Goal: Check status: Check status

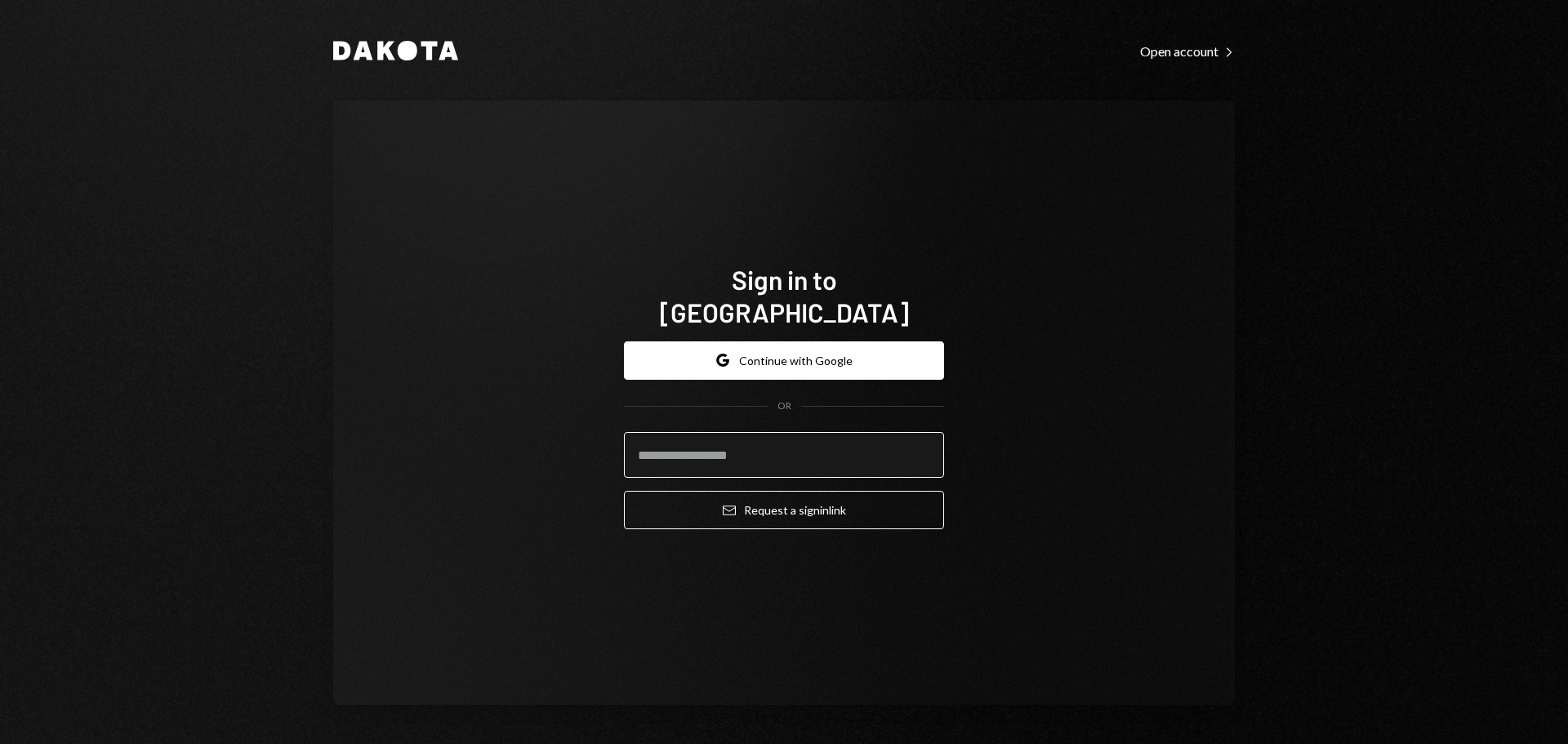
click at [684, 442] on input "email" at bounding box center [783, 455] width 320 height 46
type input "**********"
click at [624, 491] on button "Email Request a sign in link" at bounding box center [783, 509] width 320 height 38
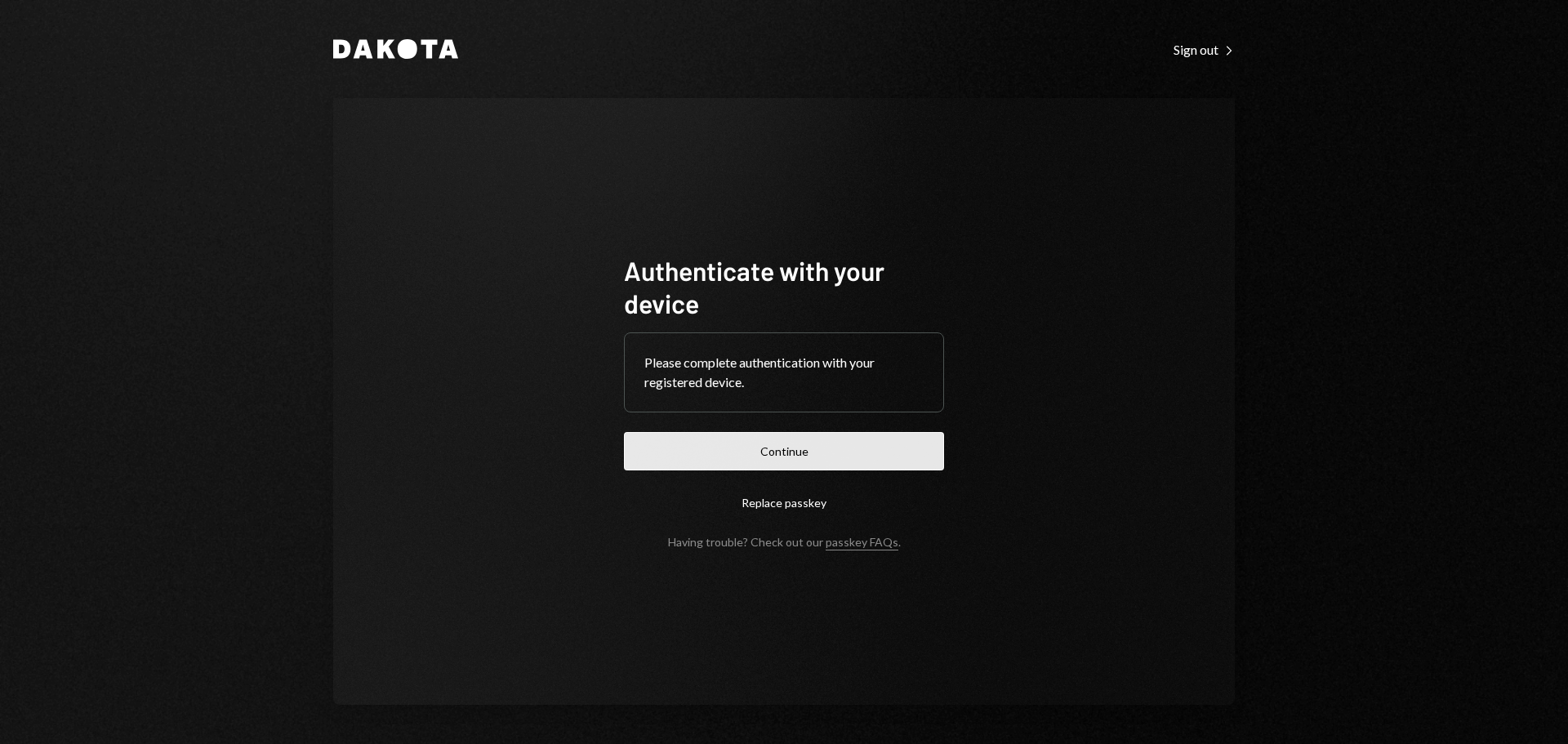
click at [682, 452] on button "Continue" at bounding box center [783, 451] width 320 height 38
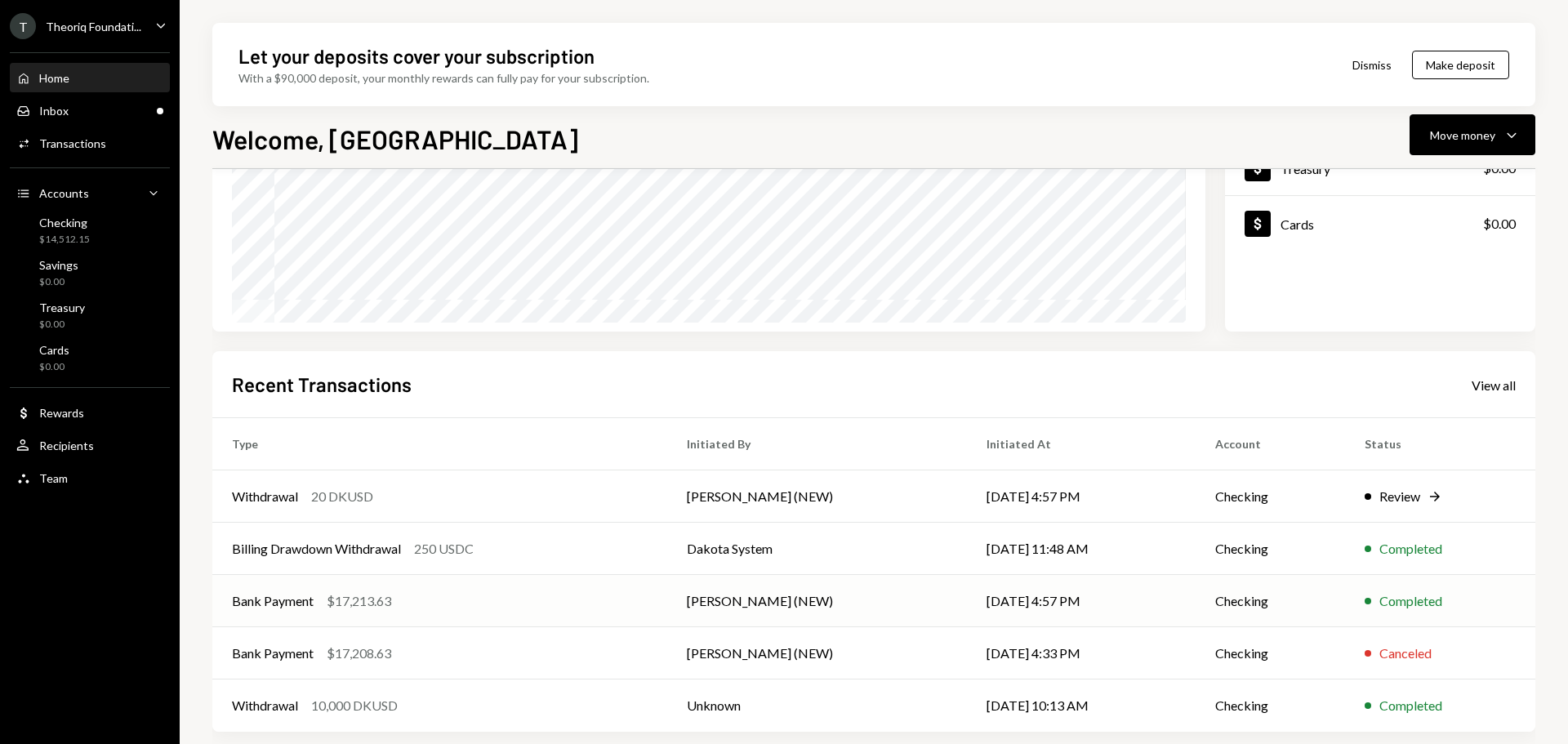
scroll to position [241, 0]
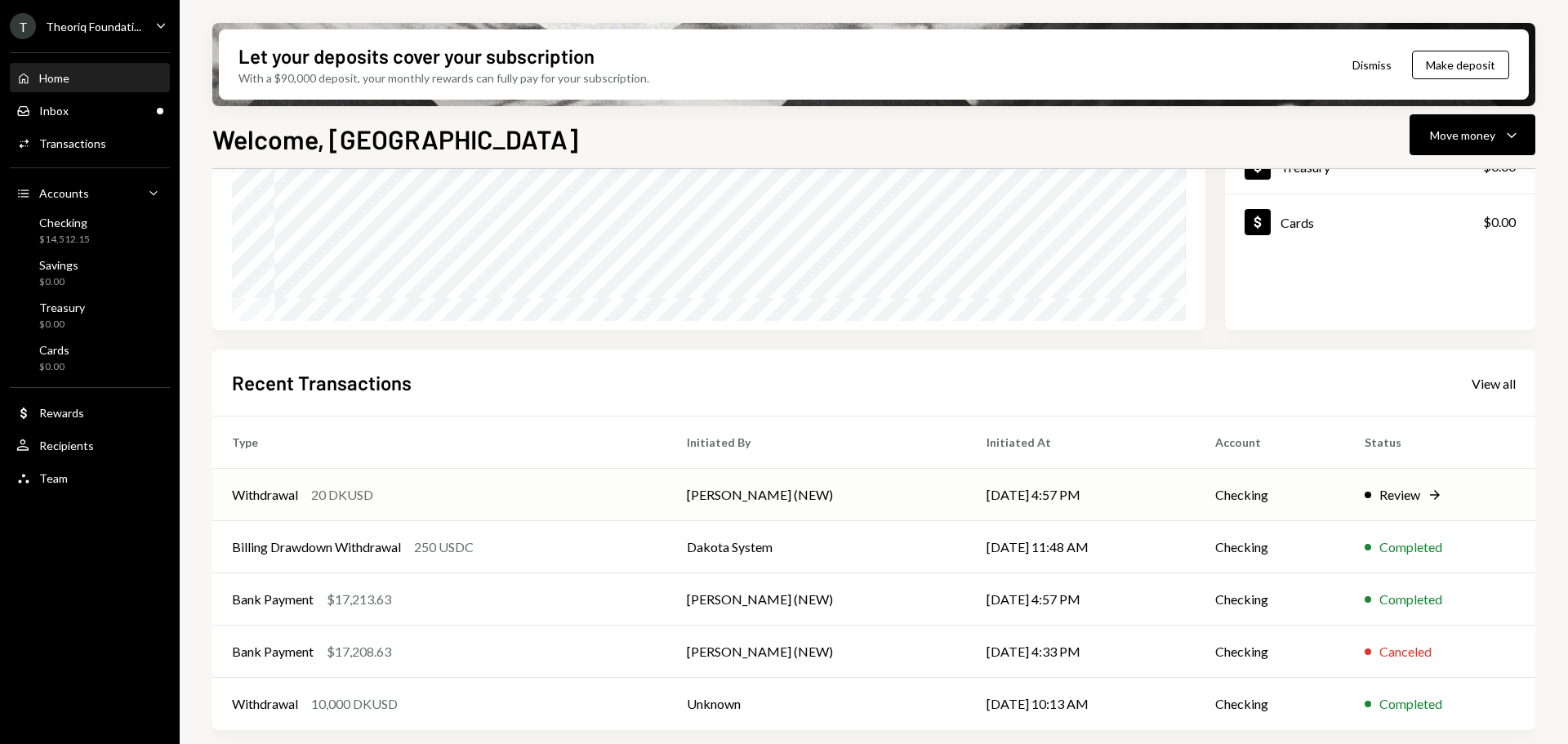
click at [754, 503] on td "[PERSON_NAME] (NEW)" at bounding box center [817, 494] width 299 height 52
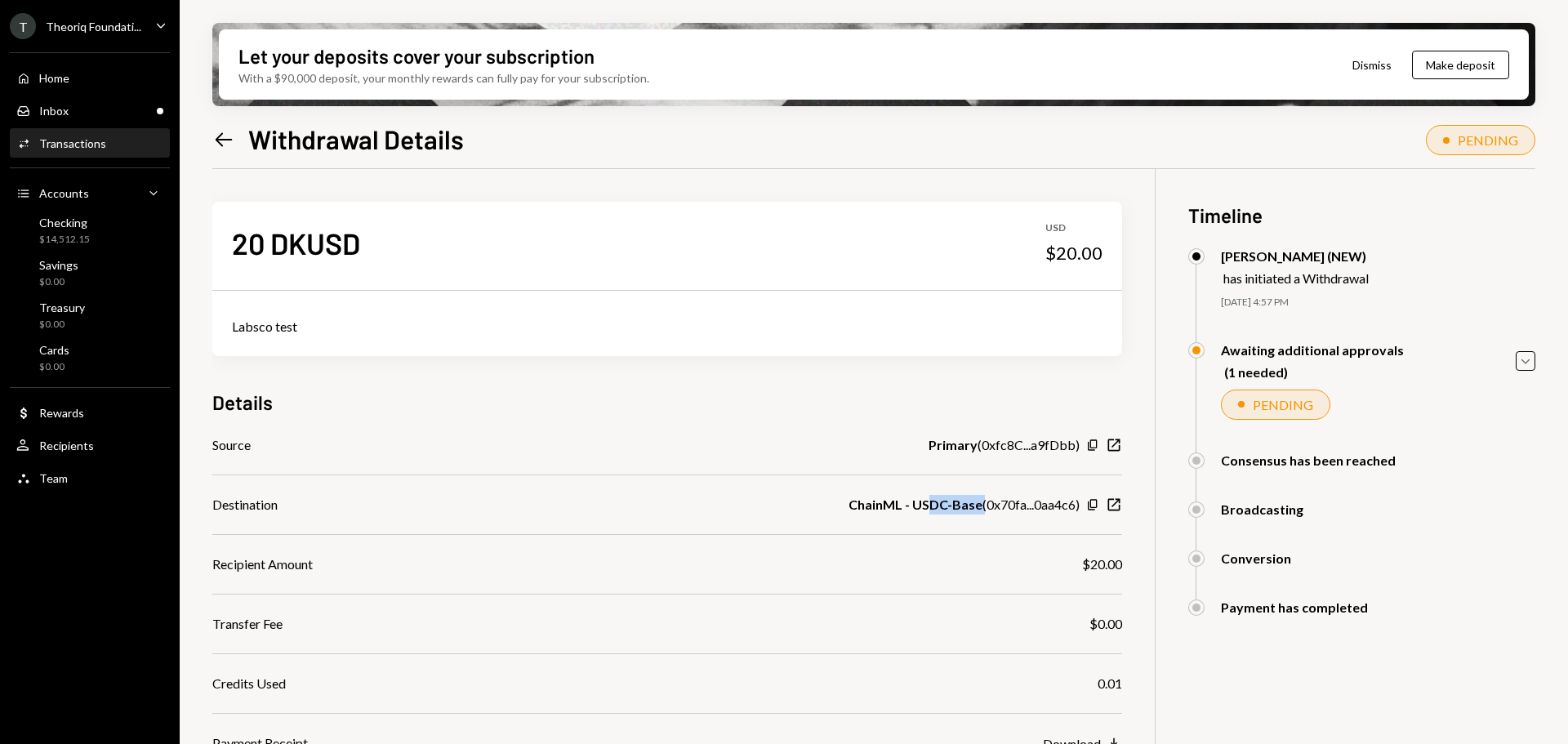
drag, startPoint x: 928, startPoint y: 505, endPoint x: 982, endPoint y: 505, distance: 54.0
click at [982, 505] on div "ChainML - USDC-Base ( 0x70fa...0aa4c6 )" at bounding box center [964, 505] width 231 height 19
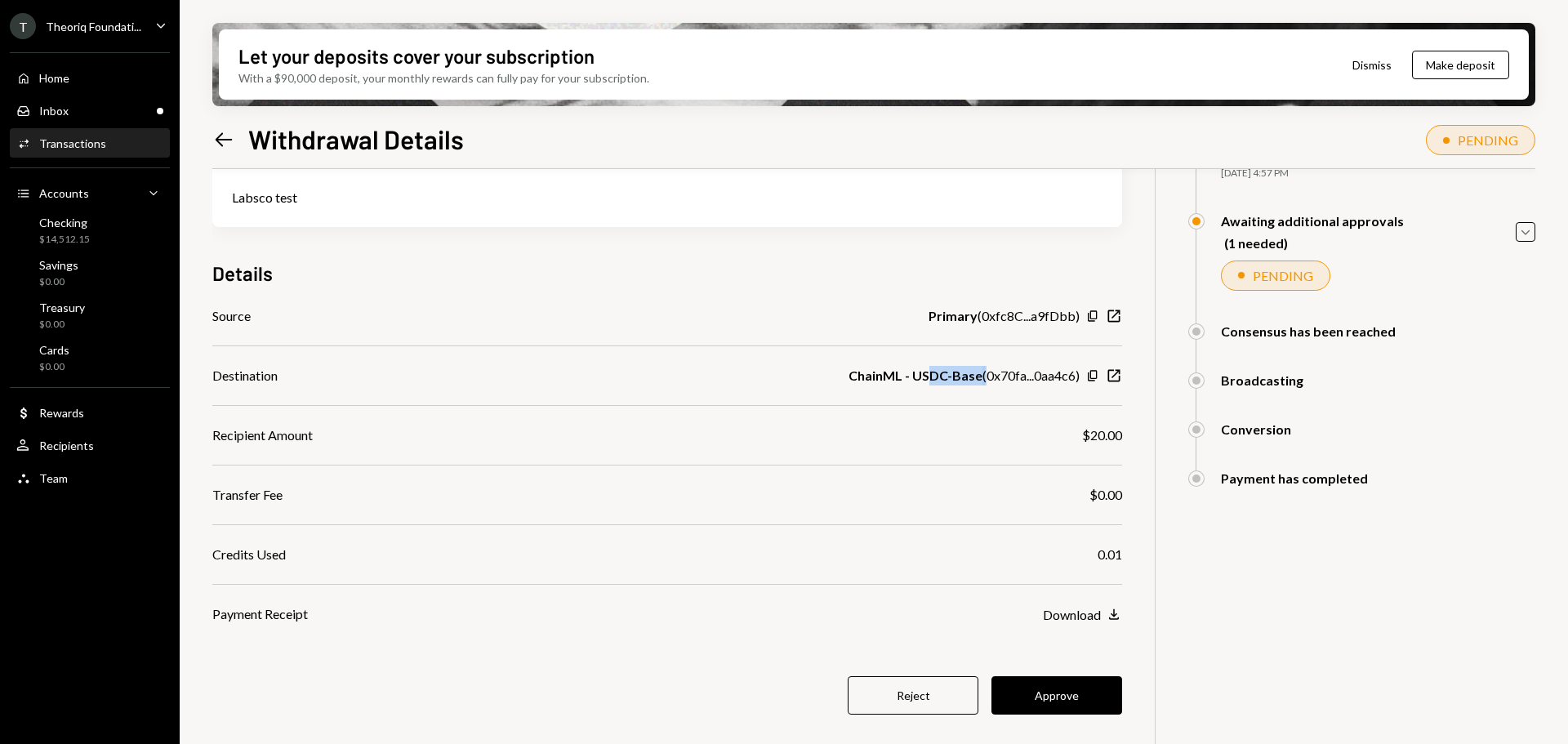
scroll to position [130, 0]
click at [99, 116] on div "Inbox Inbox" at bounding box center [89, 111] width 147 height 15
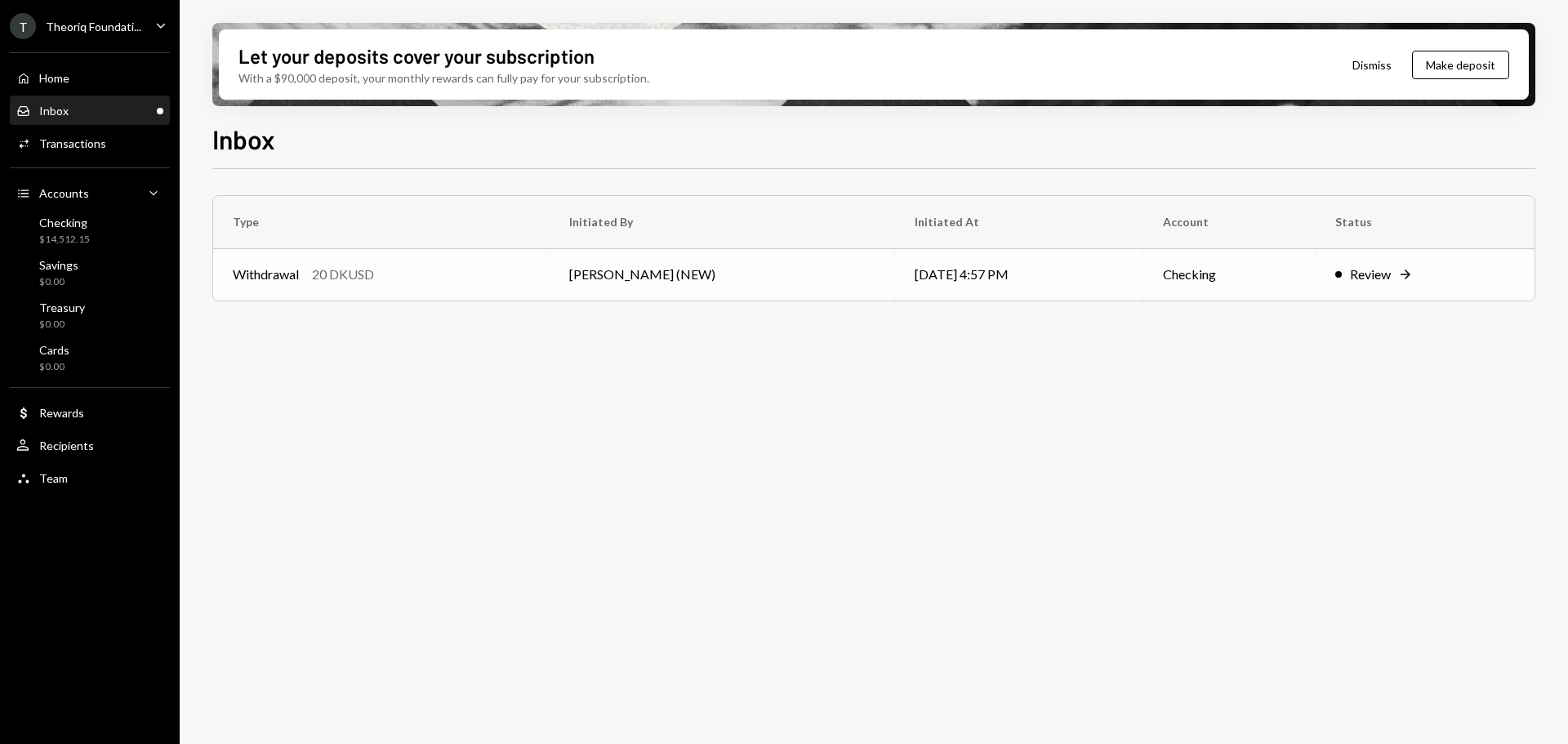
click at [374, 280] on div "20 DKUSD" at bounding box center [343, 275] width 62 height 19
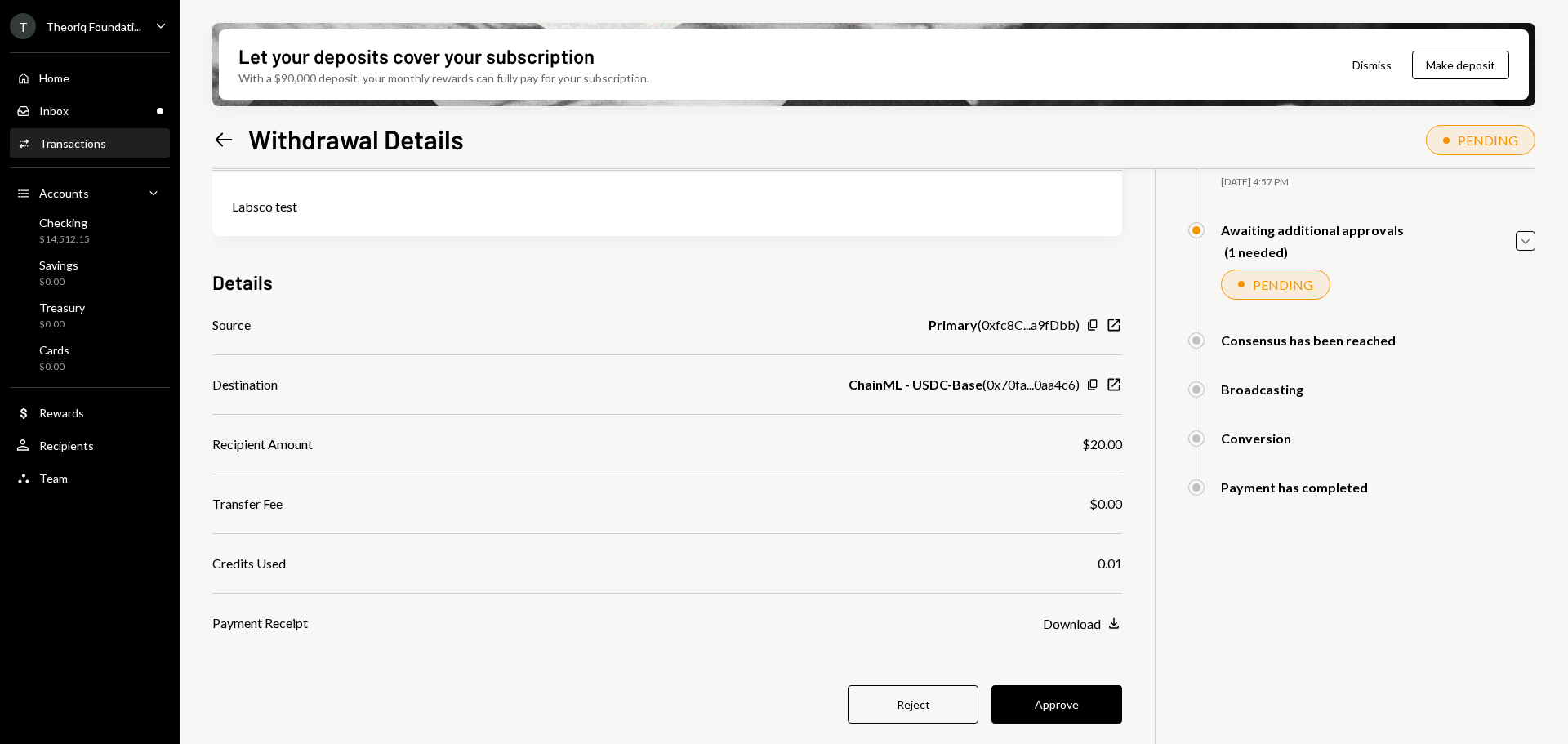
scroll to position [130, 0]
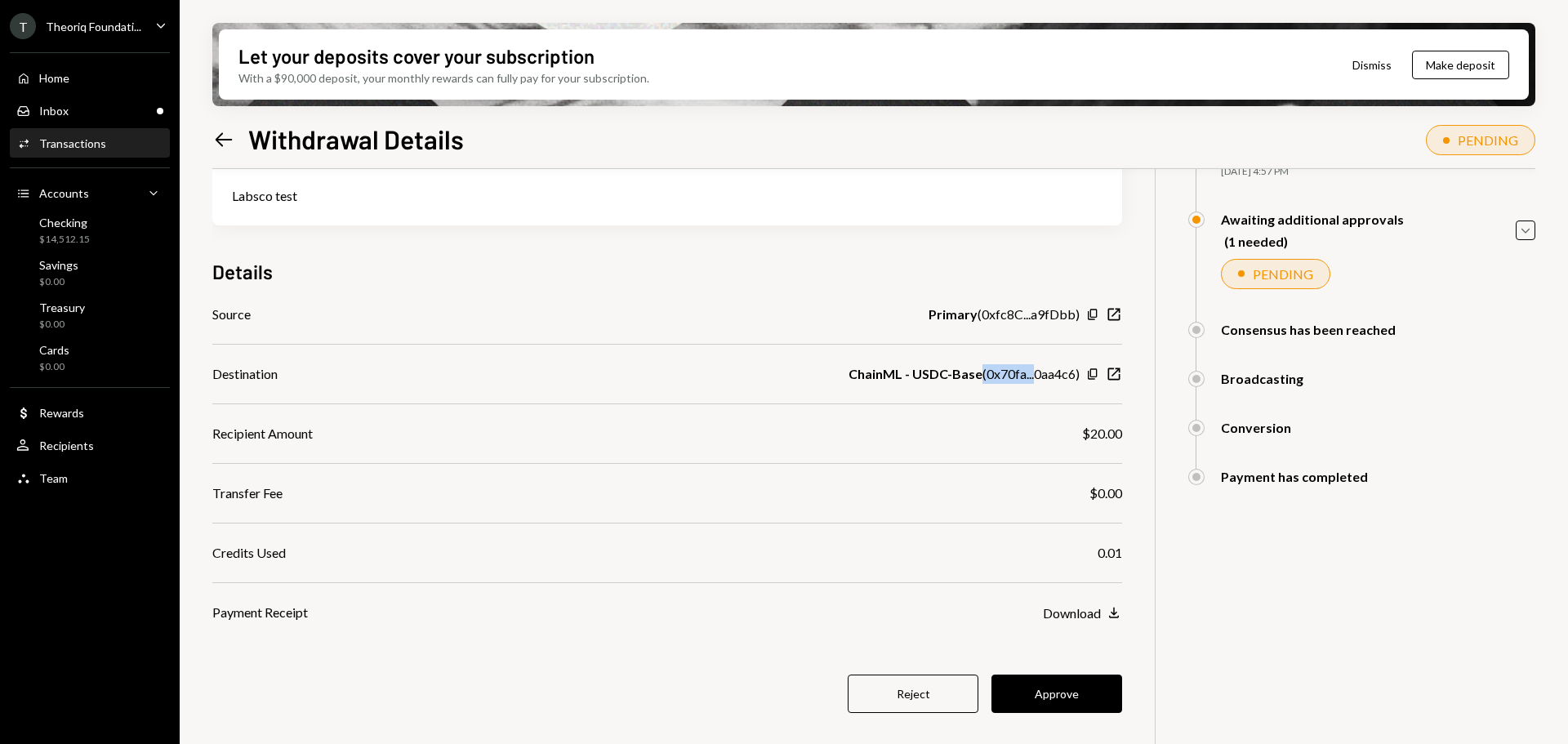
drag, startPoint x: 975, startPoint y: 371, endPoint x: 1037, endPoint y: 377, distance: 62.3
click at [1037, 377] on div "ChainML - USDC-Base ( 0x70fa...0aa4c6 )" at bounding box center [964, 374] width 231 height 19
click at [999, 314] on div "Primary ( 0xfc8C...a9fDbb )" at bounding box center [1004, 314] width 151 height 19
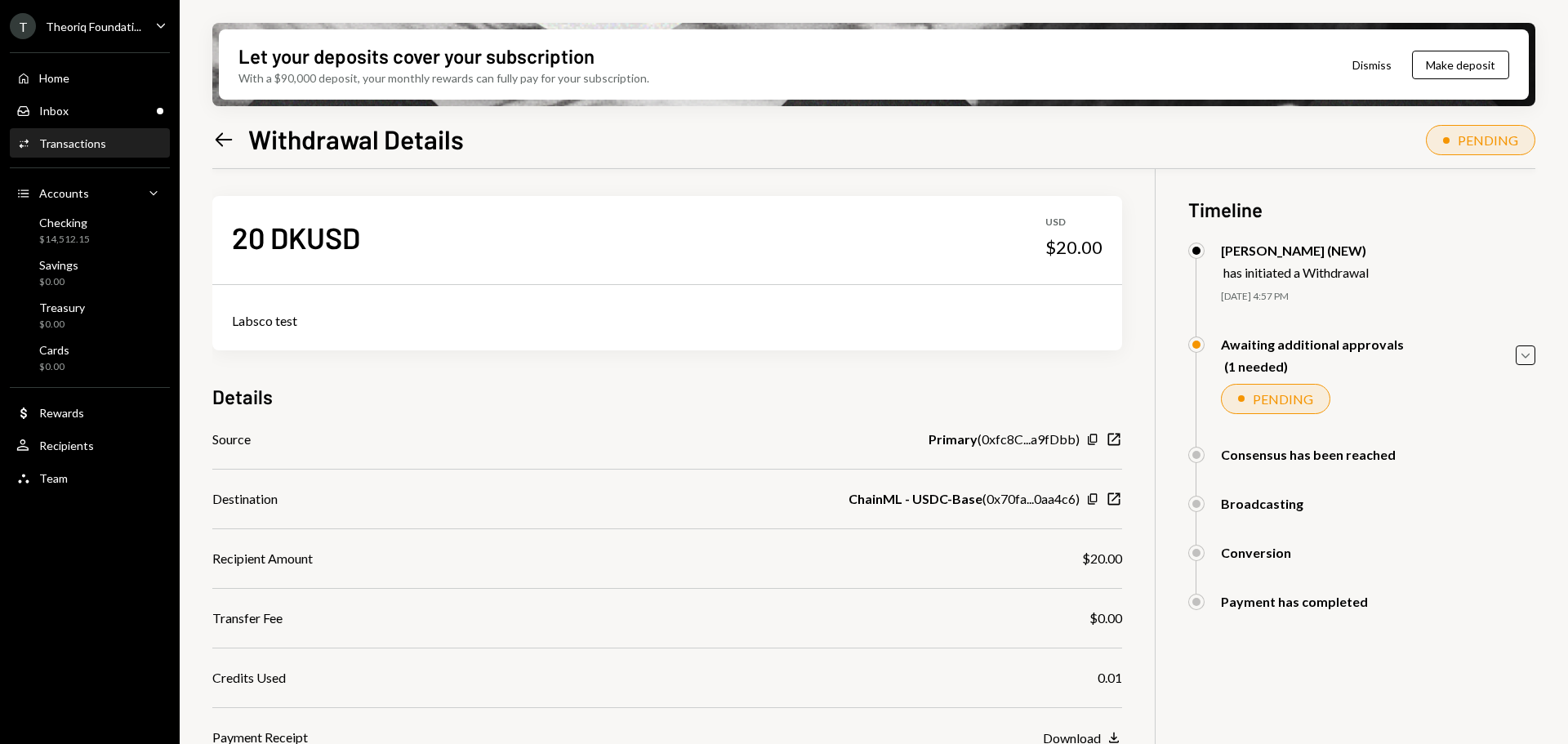
scroll to position [0, 0]
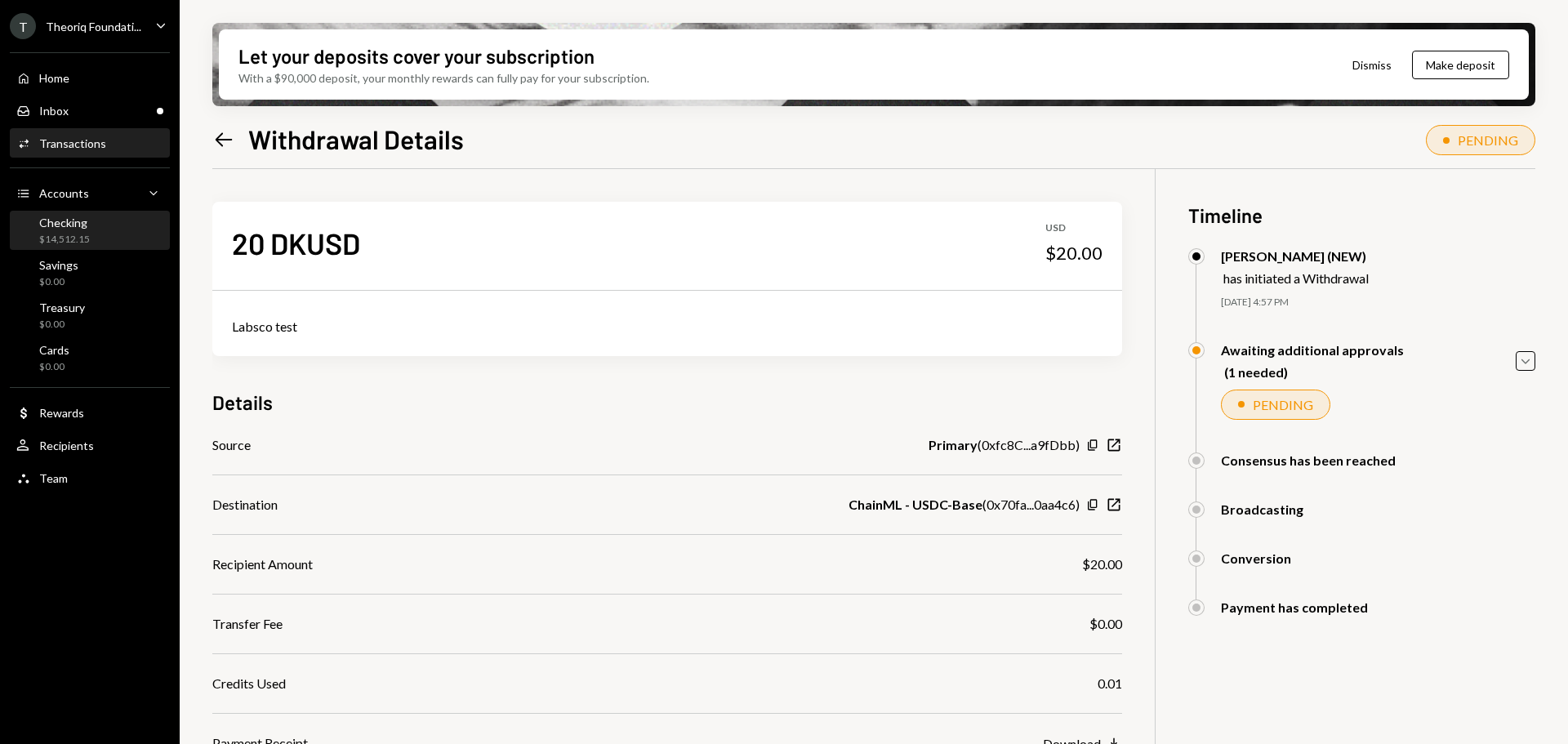
click at [85, 236] on div "$14,512.15" at bounding box center [64, 240] width 50 height 14
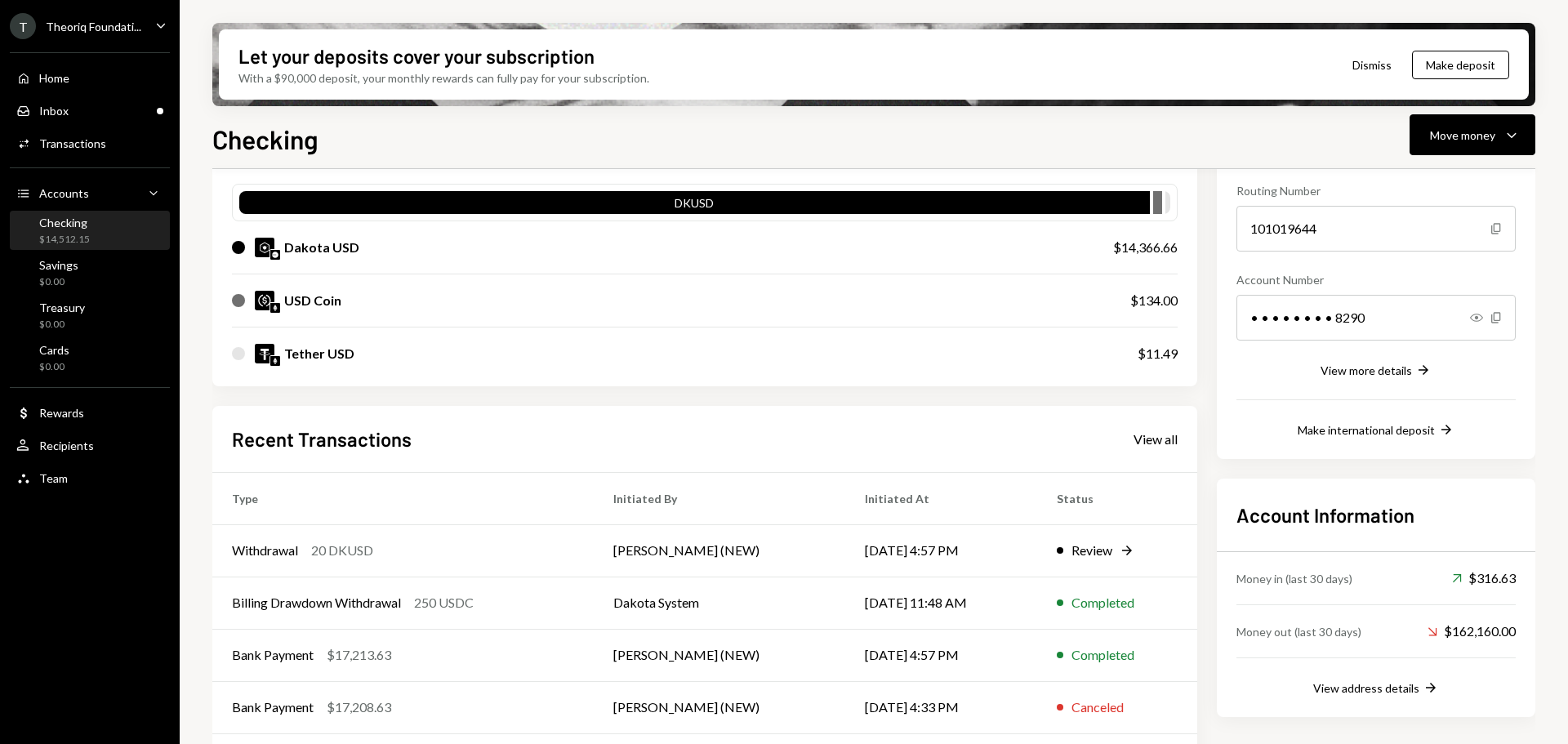
scroll to position [163, 0]
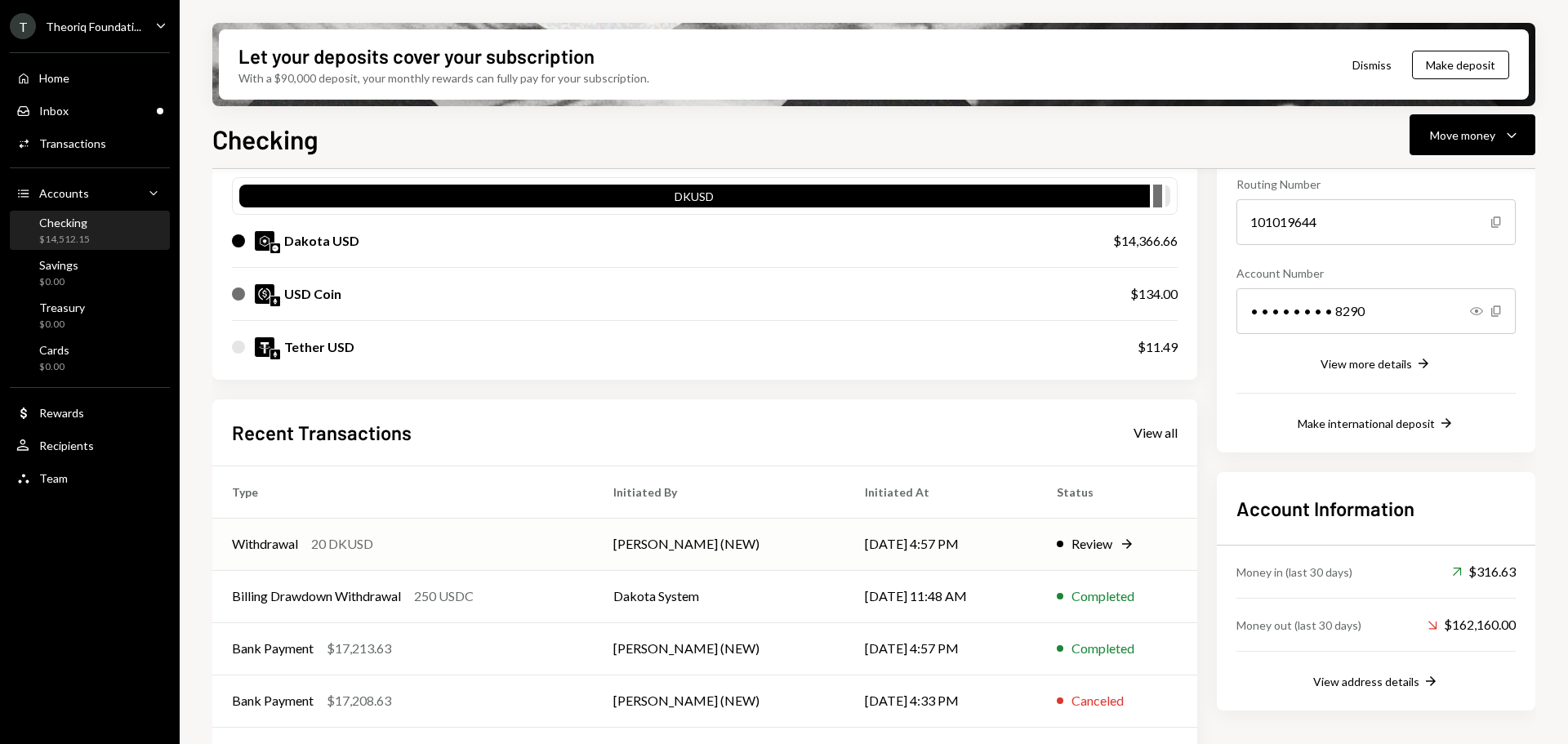
click at [442, 540] on div "Withdrawal 20 DKUSD" at bounding box center [403, 544] width 342 height 19
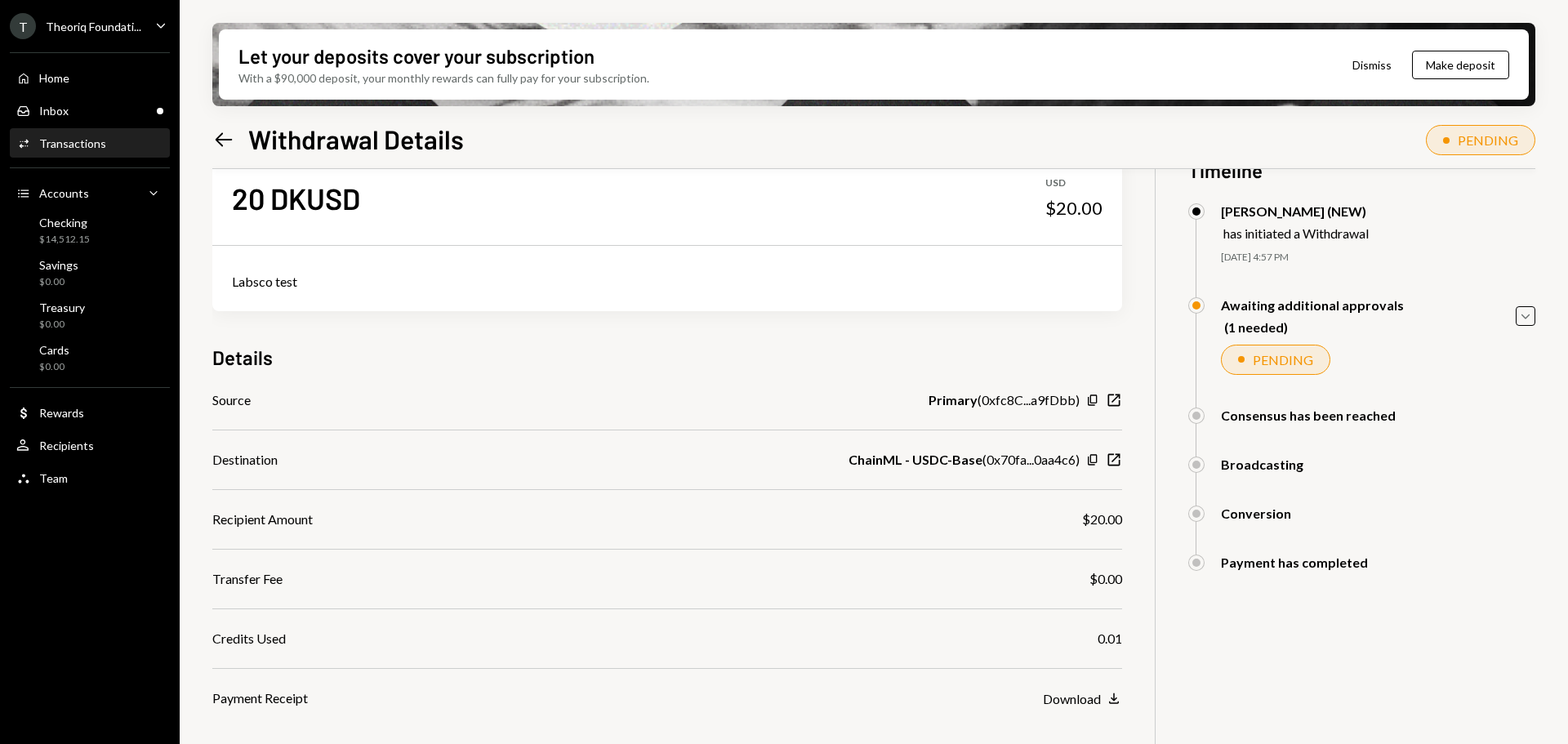
scroll to position [130, 0]
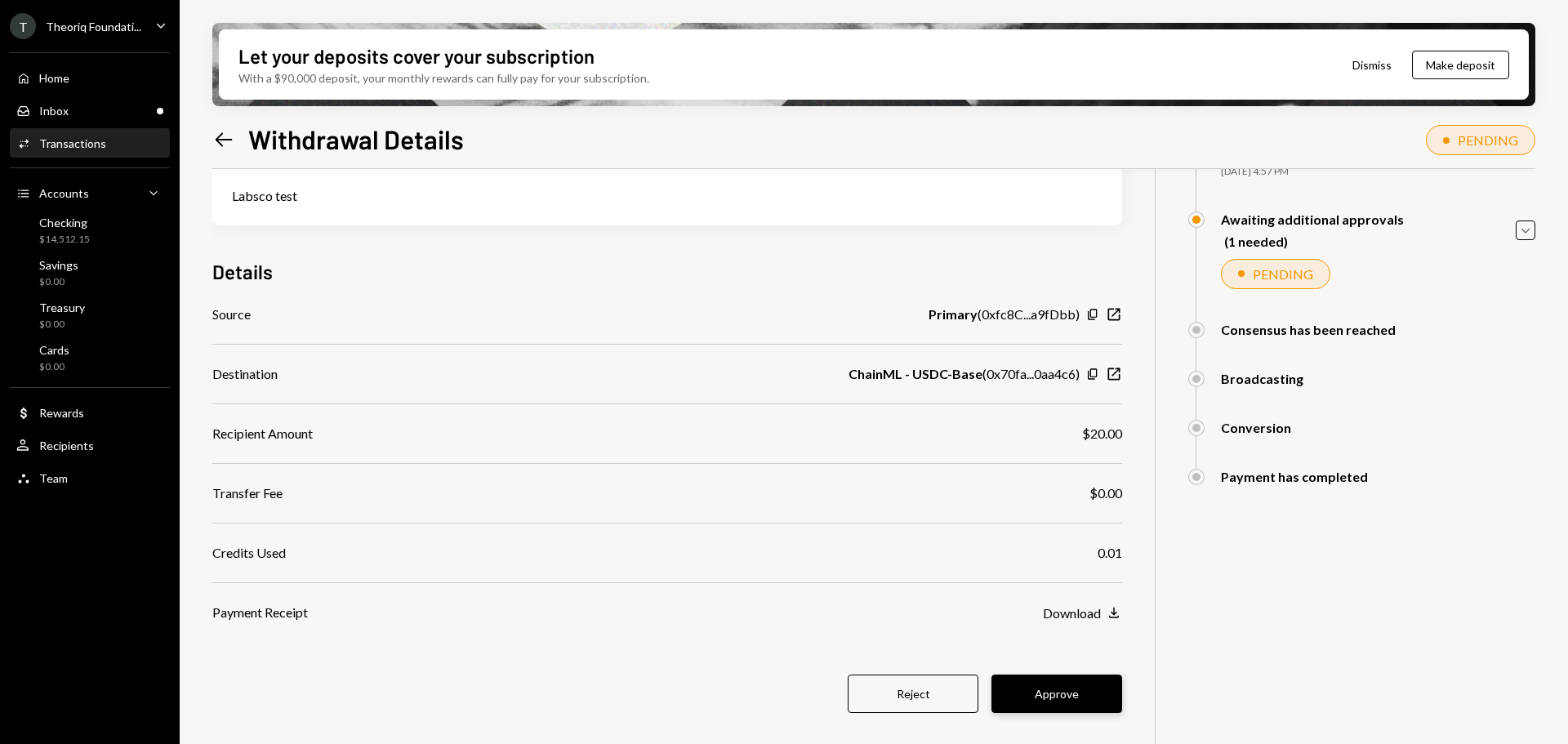
click at [1017, 695] on button "Approve" at bounding box center [1056, 693] width 130 height 38
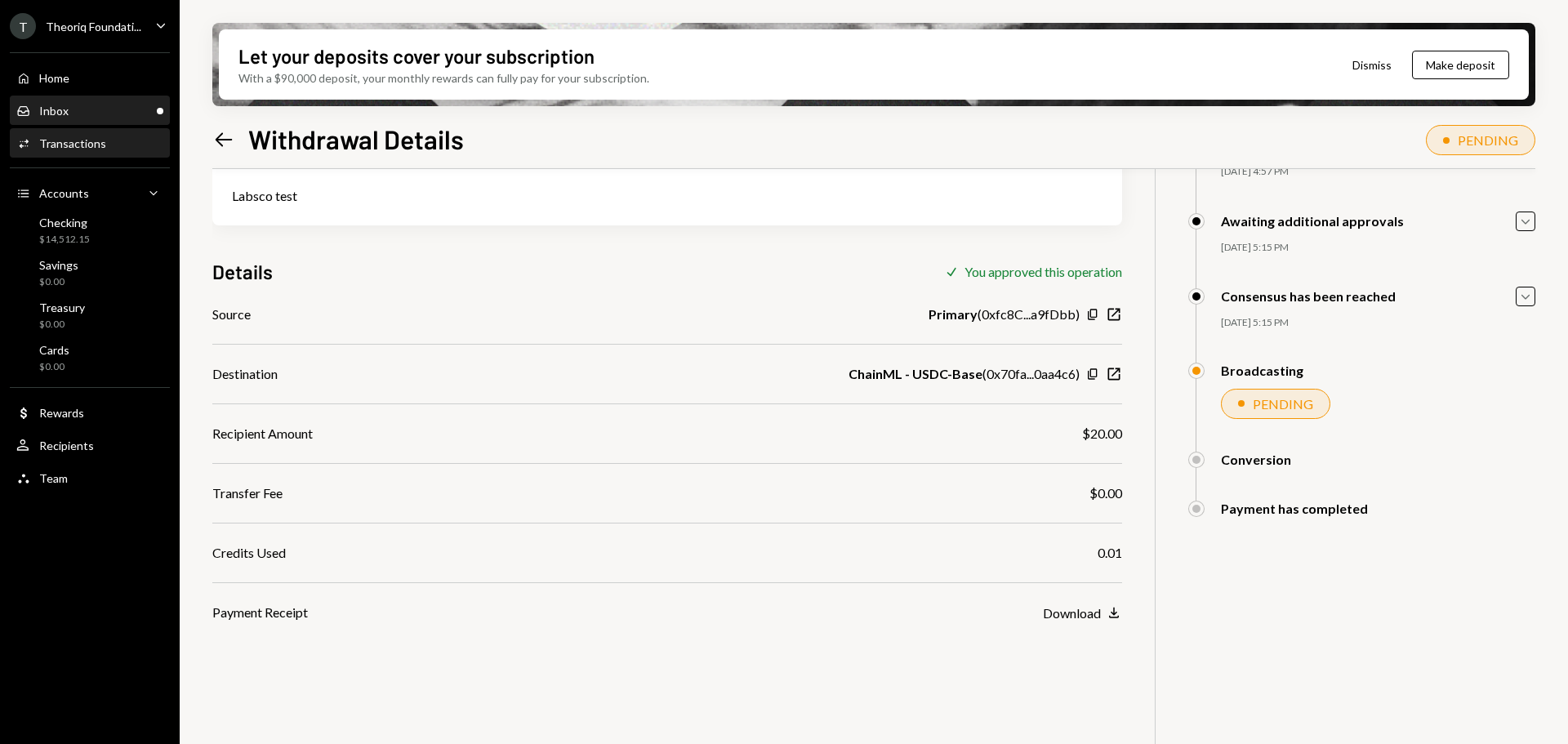
click at [89, 110] on div "Inbox Inbox" at bounding box center [89, 111] width 147 height 15
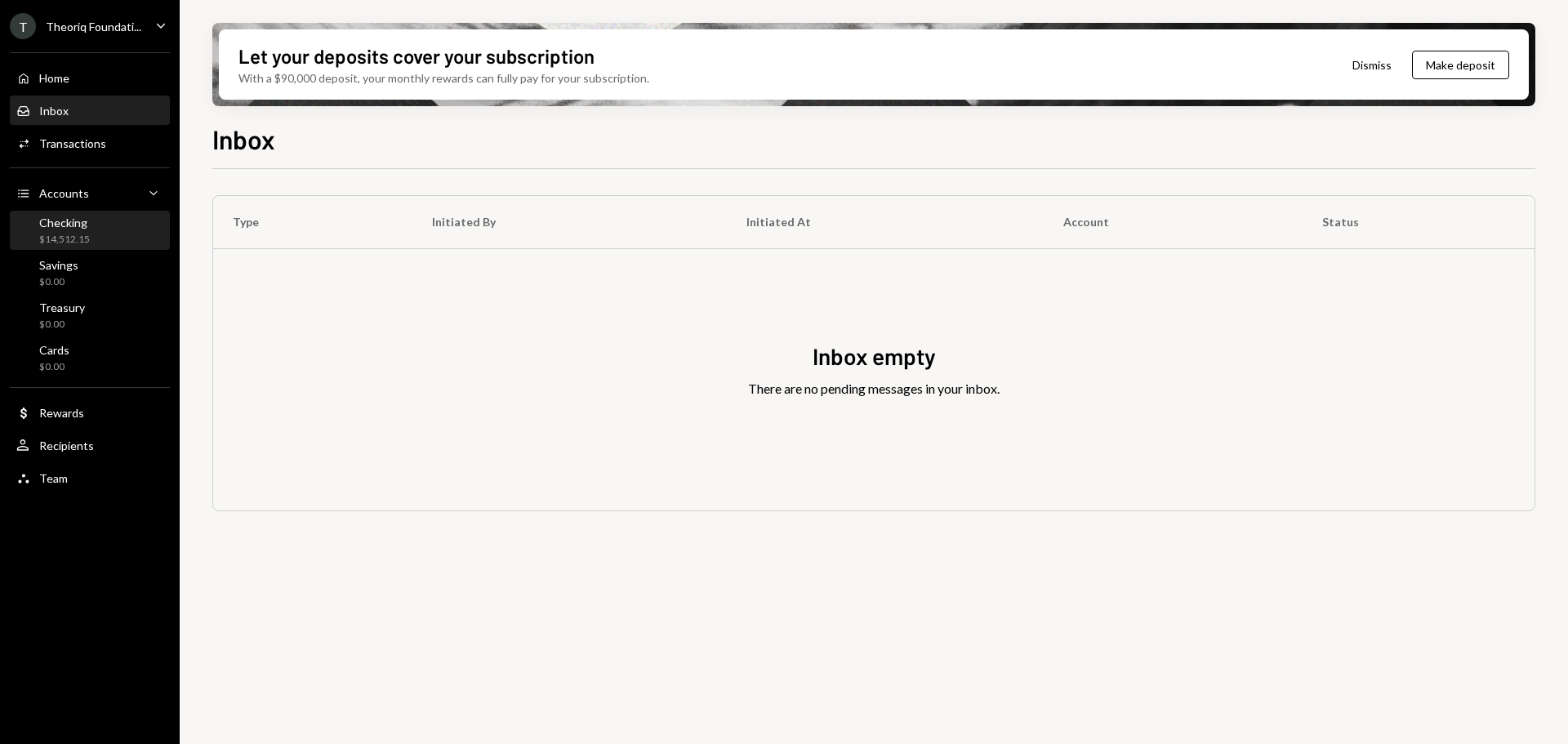
click at [117, 226] on div "Checking $14,512.15" at bounding box center [89, 230] width 147 height 31
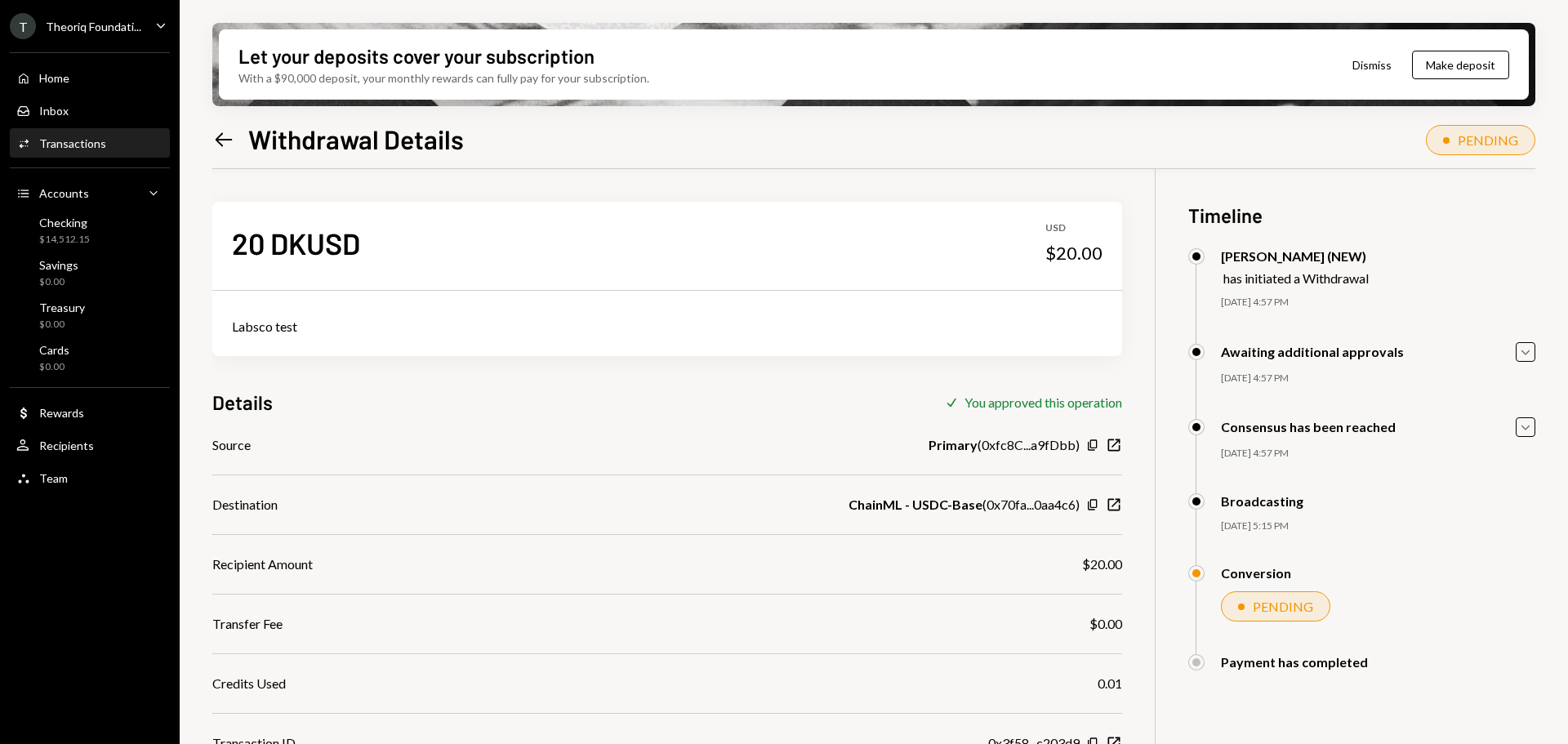
scroll to position [130, 0]
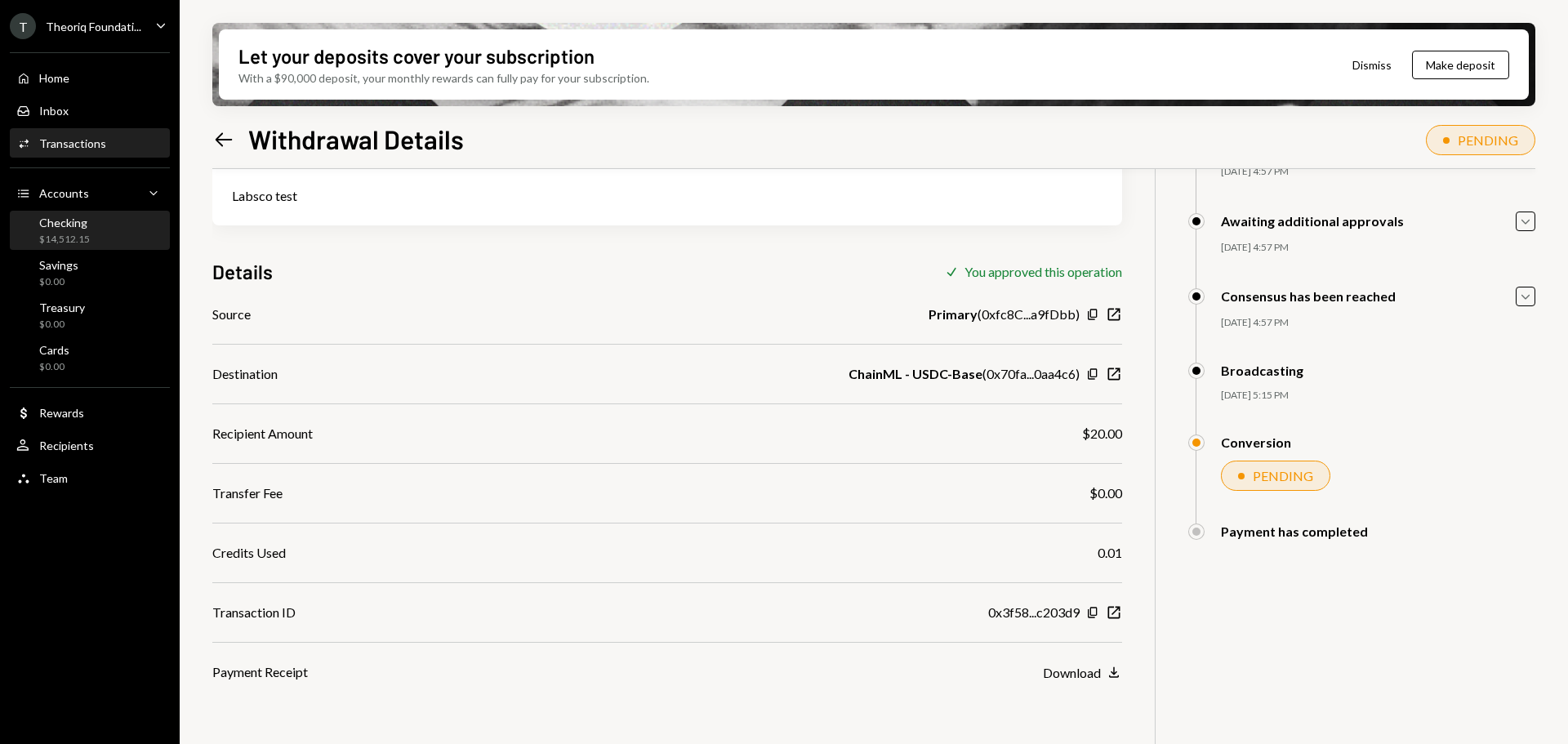
click at [56, 235] on div "$14,512.15" at bounding box center [64, 240] width 50 height 14
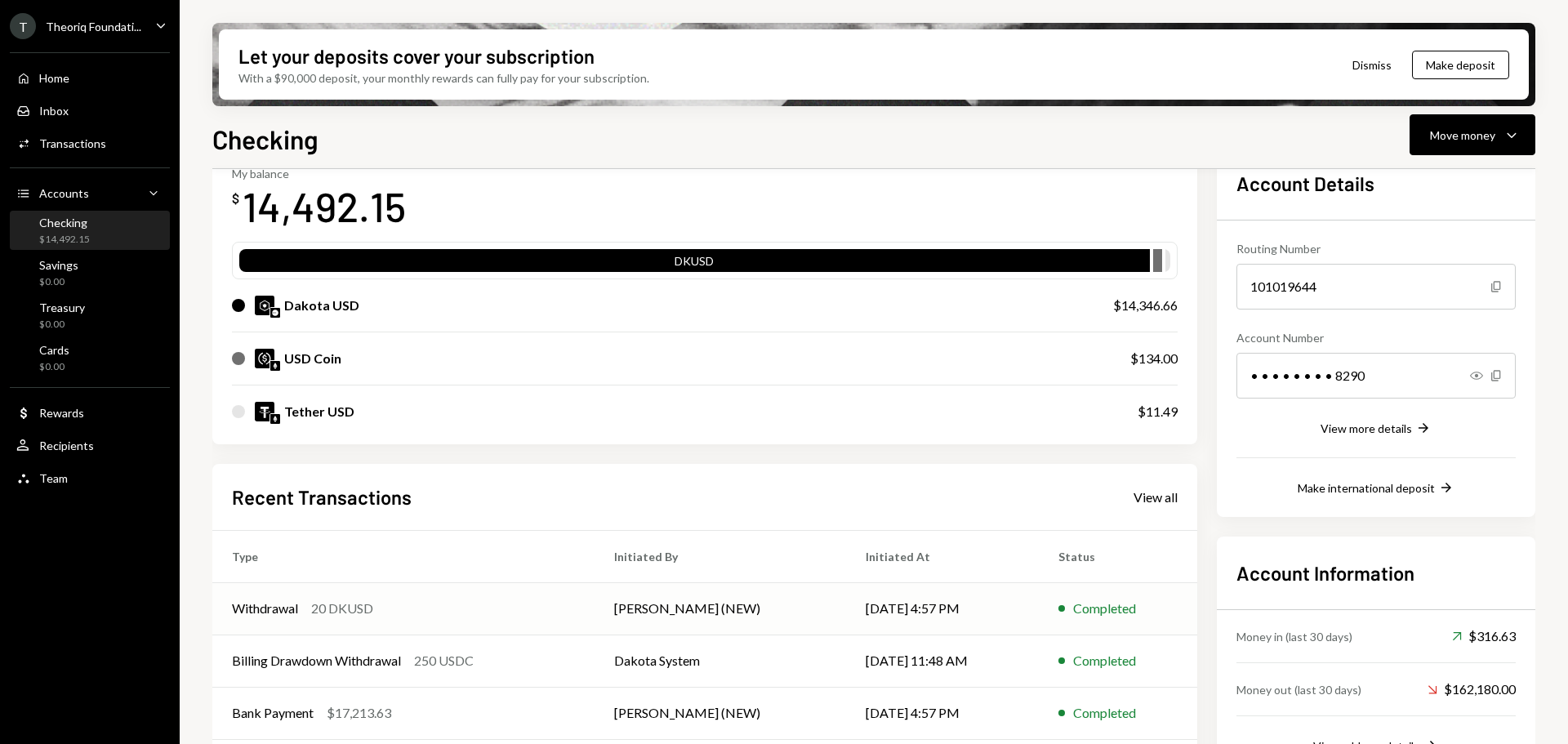
scroll to position [213, 0]
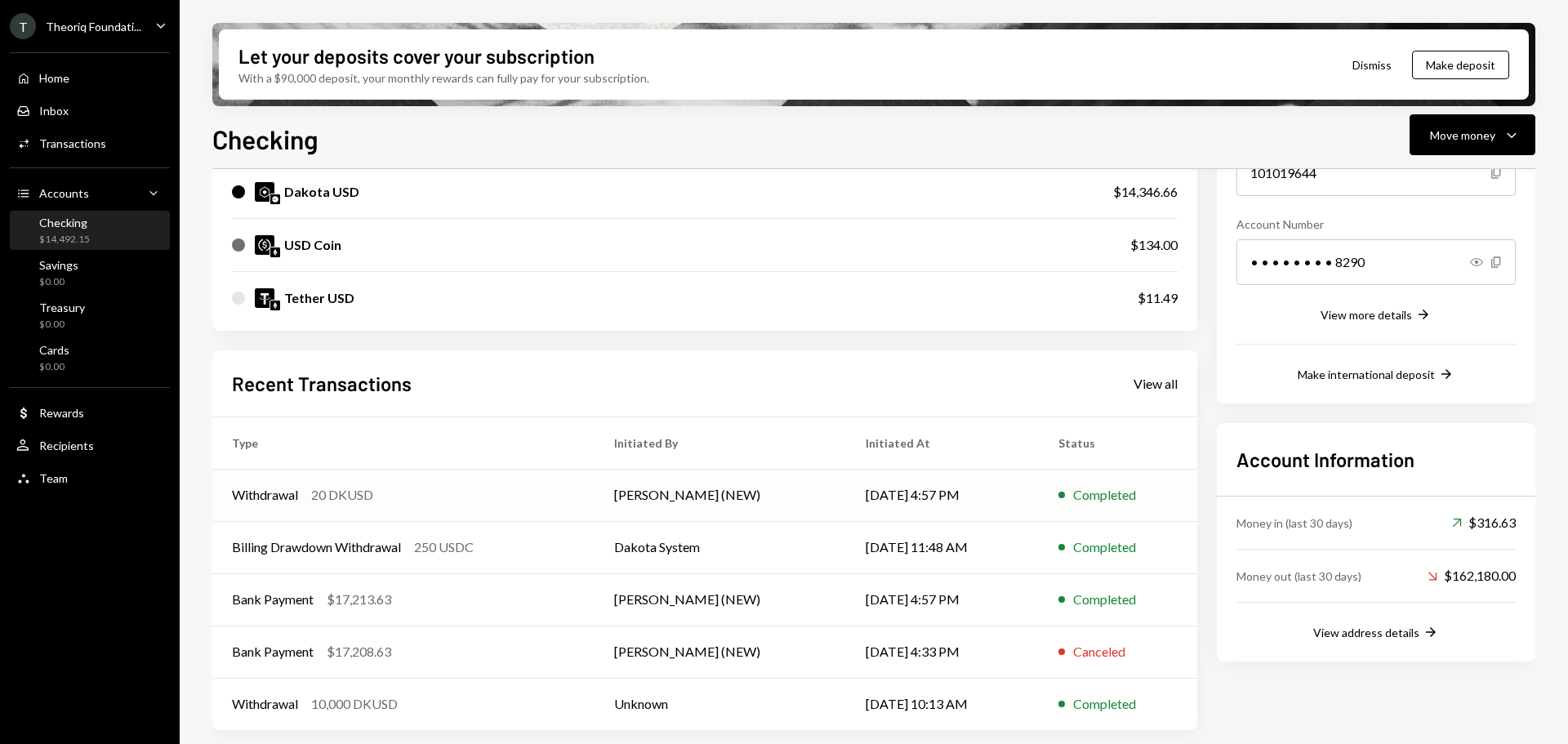
click at [547, 499] on div "Withdrawal 20 DKUSD" at bounding box center [403, 495] width 343 height 19
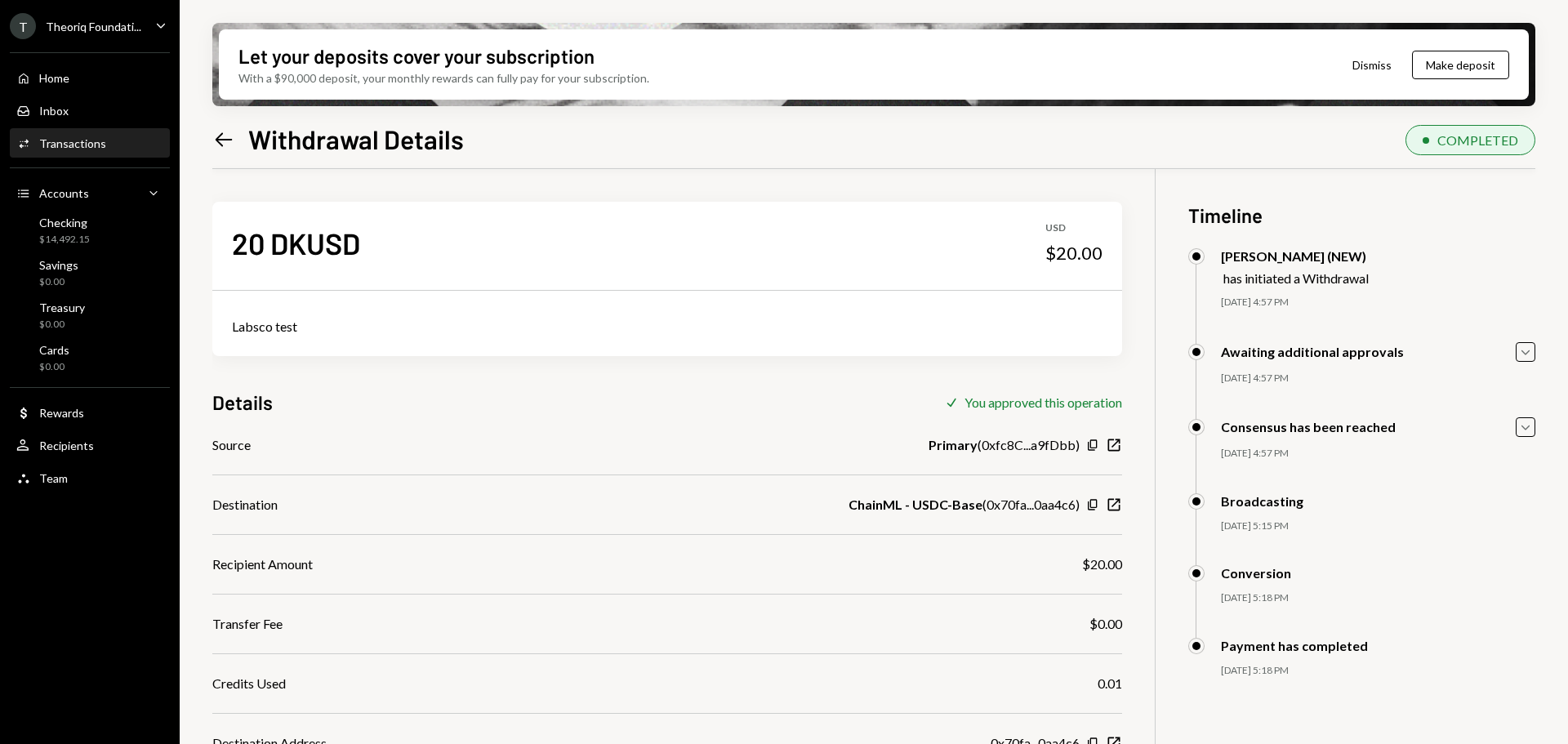
scroll to position [150, 0]
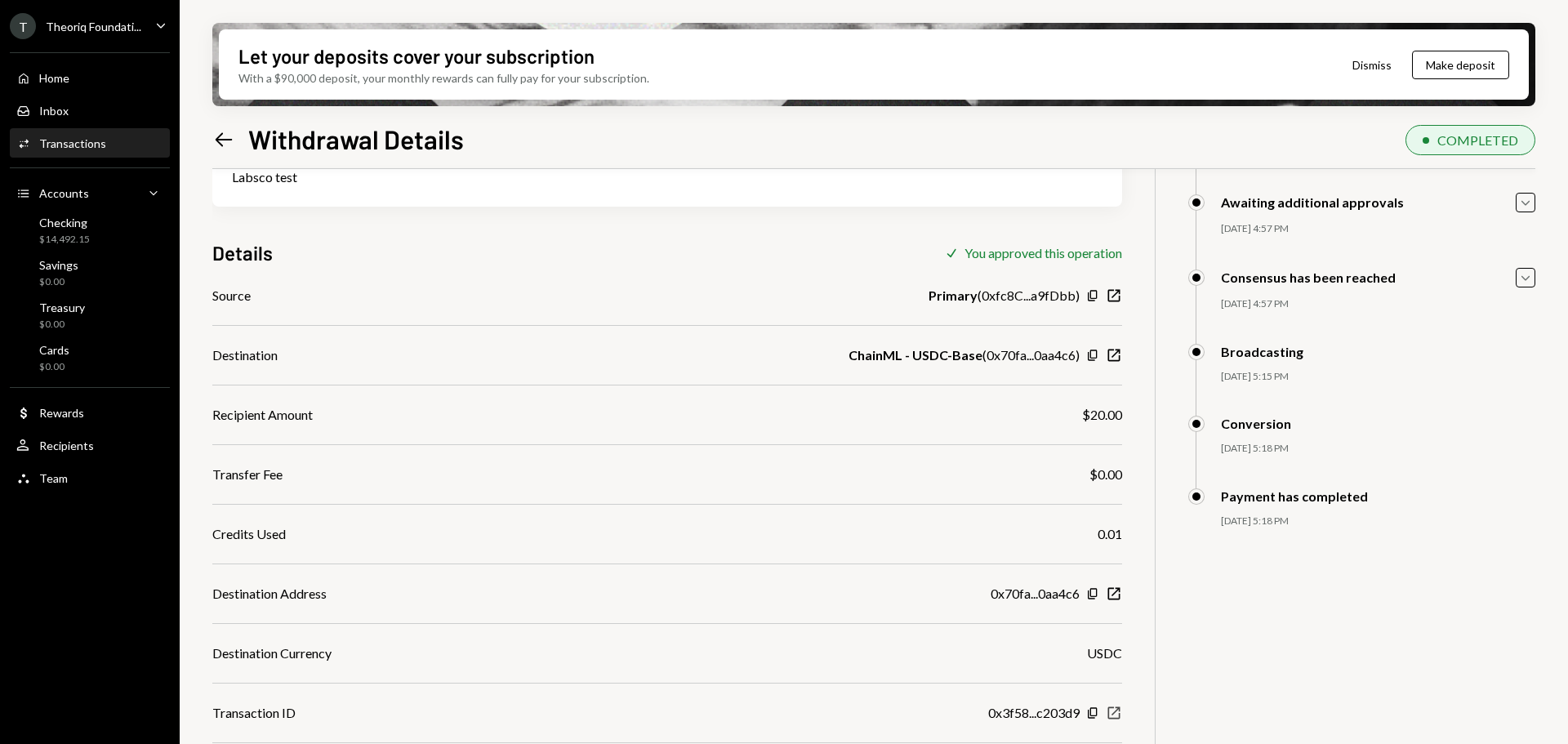
click at [1110, 712] on icon "New Window" at bounding box center [1114, 712] width 16 height 16
